Goal: Task Accomplishment & Management: Complete application form

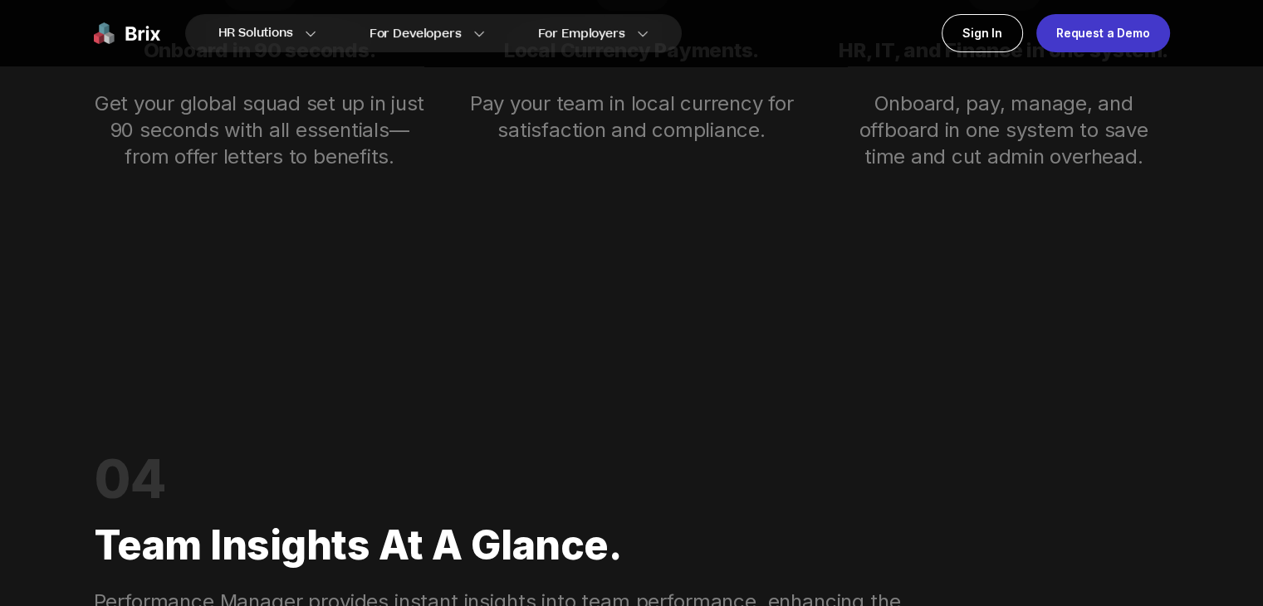
scroll to position [3584, 0]
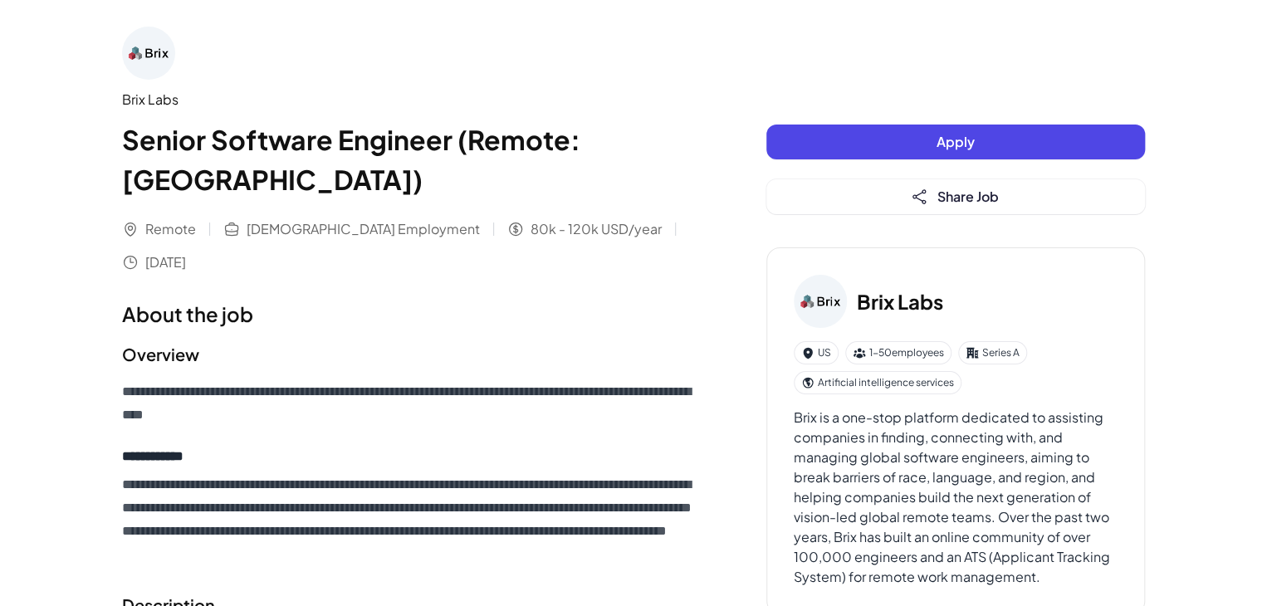
click at [481, 397] on p "**********" at bounding box center [411, 403] width 578 height 47
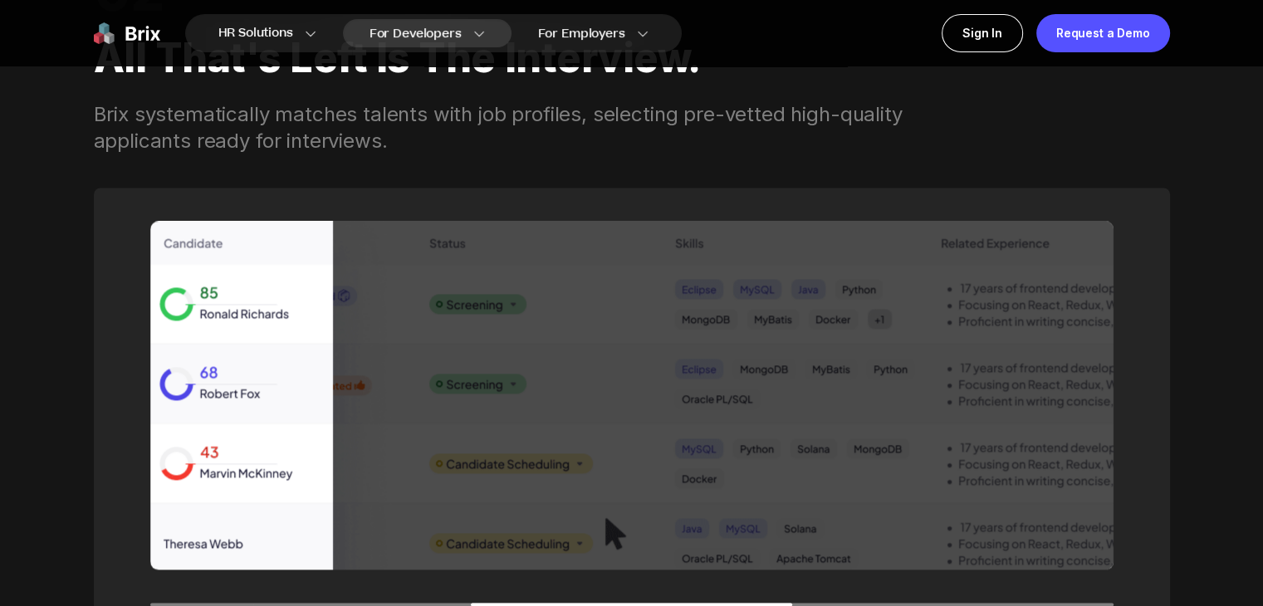
scroll to position [2159, 0]
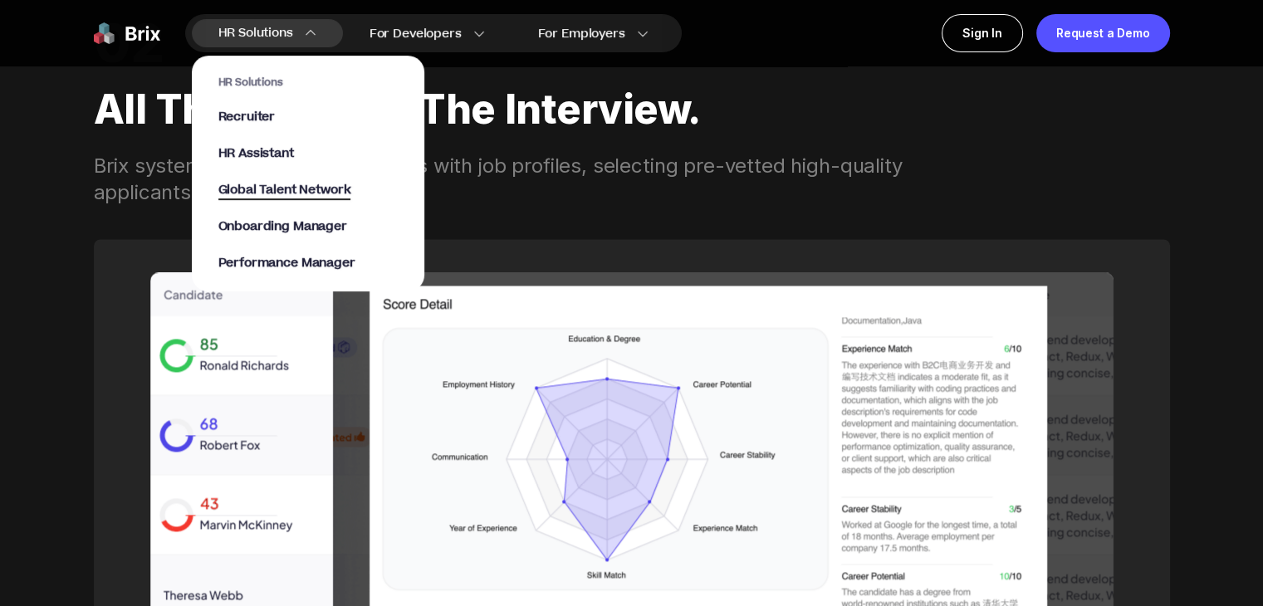
click at [293, 193] on span "Global Talent Network" at bounding box center [284, 190] width 133 height 19
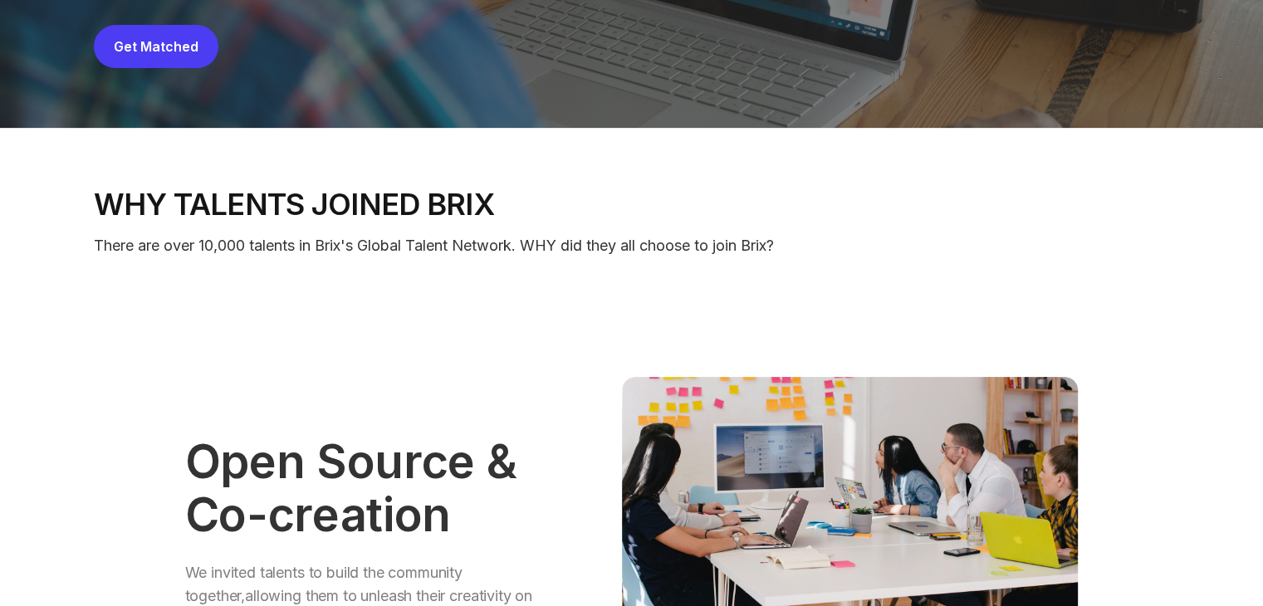
scroll to position [332, 0]
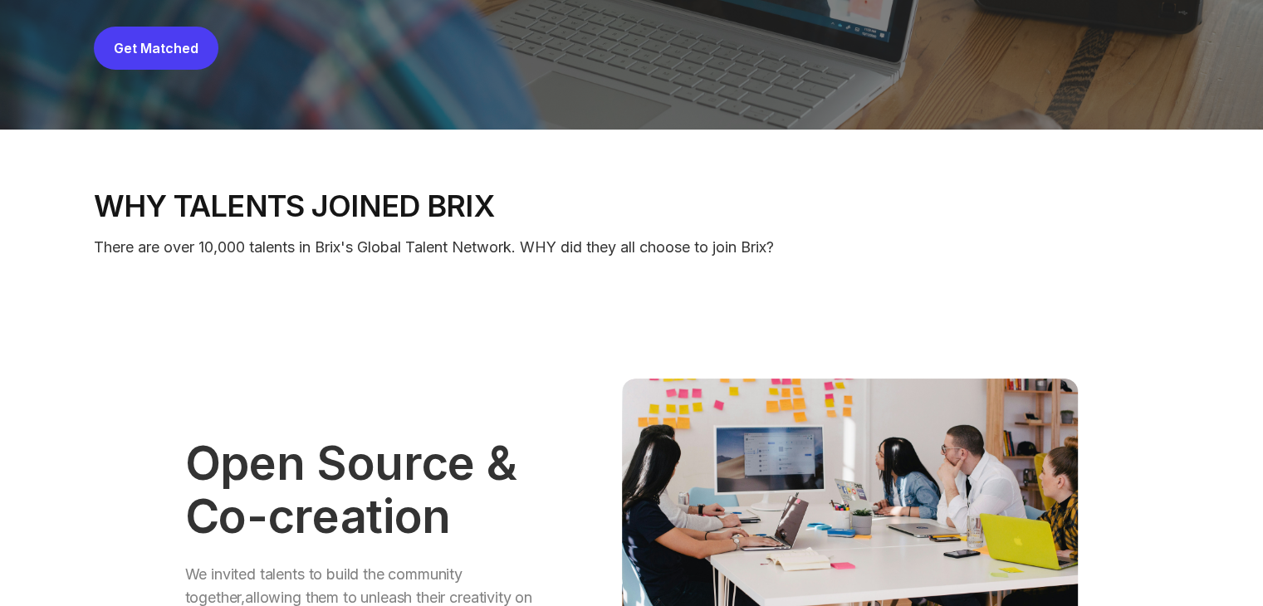
click at [145, 34] on button "Get Matched" at bounding box center [156, 48] width 125 height 43
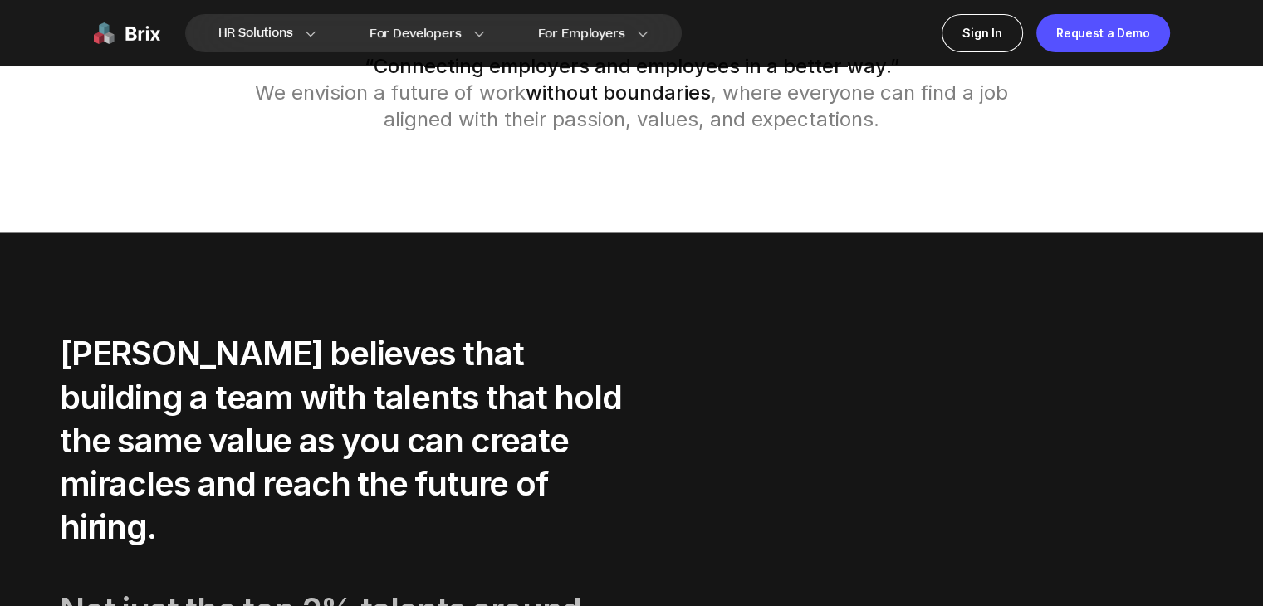
scroll to position [3073, 0]
